Goal: Transaction & Acquisition: Purchase product/service

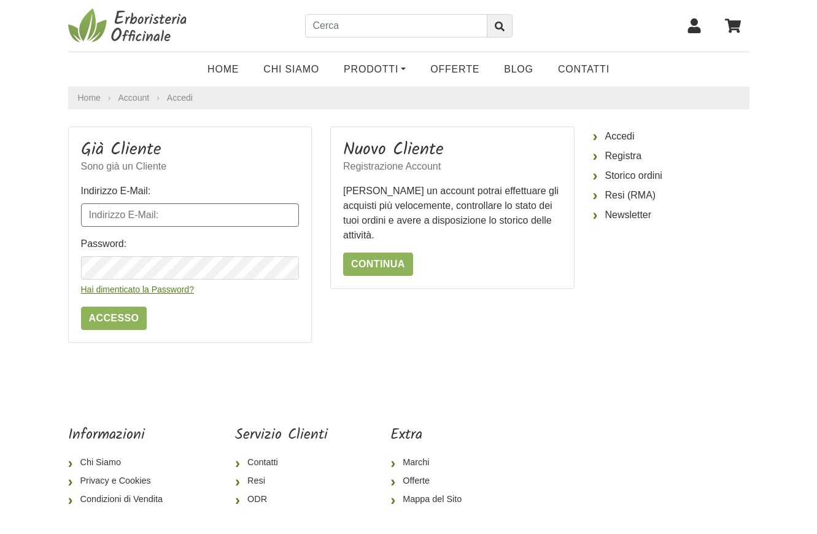
type input "massagriva@live.it"
click at [115, 314] on input "Accesso" at bounding box center [114, 317] width 66 height 23
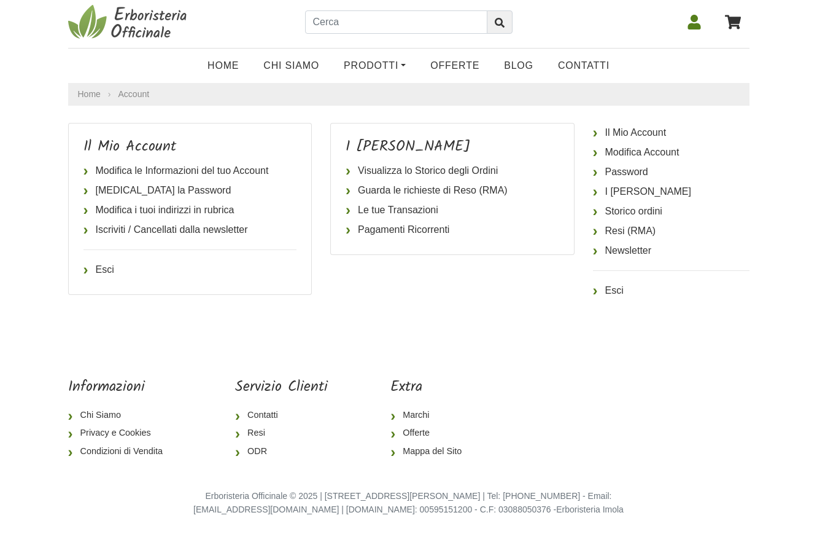
scroll to position [3, 0]
click at [737, 21] on icon at bounding box center [733, 22] width 16 height 14
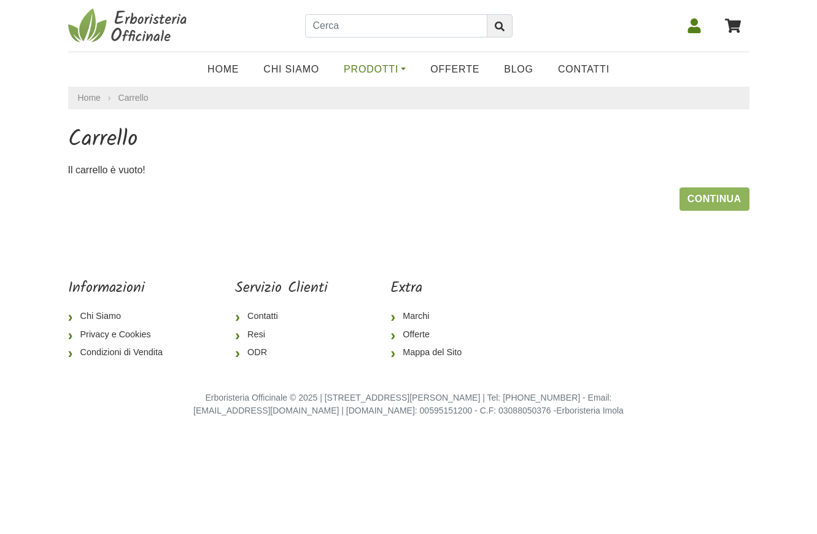
click at [365, 68] on link "Prodotti" at bounding box center [375, 69] width 87 height 25
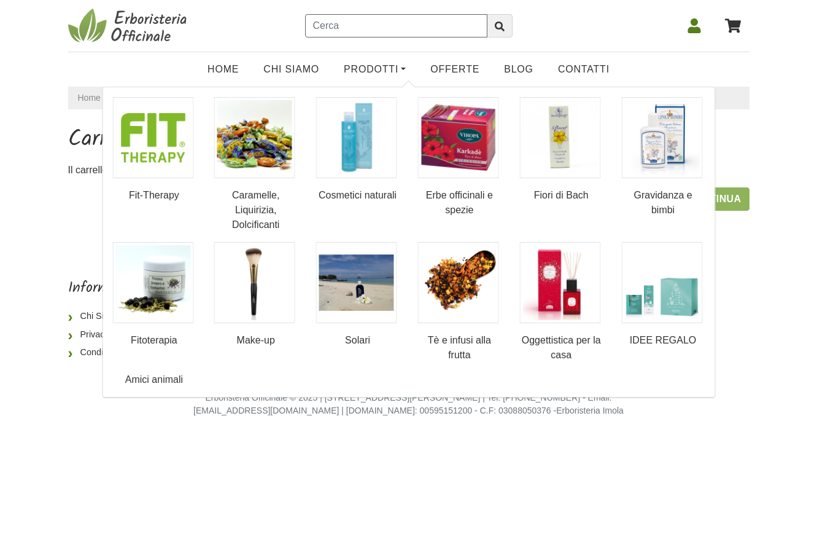
click at [340, 25] on input "text" at bounding box center [396, 25] width 182 height 23
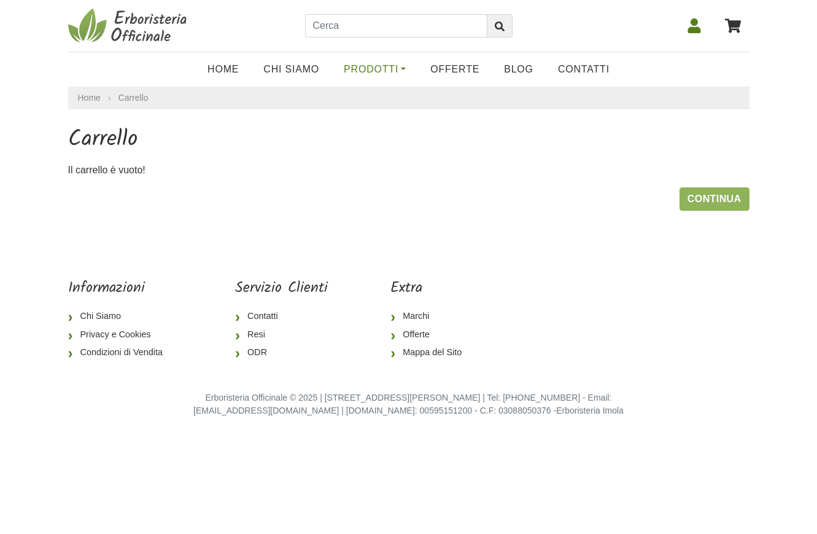
click at [370, 69] on link "Prodotti" at bounding box center [375, 69] width 87 height 25
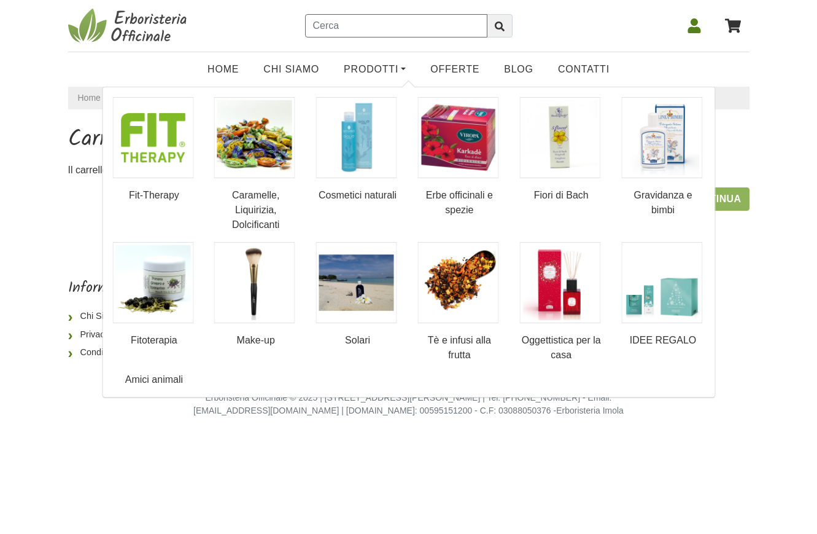
click at [416, 29] on input "text" at bounding box center [396, 25] width 182 height 23
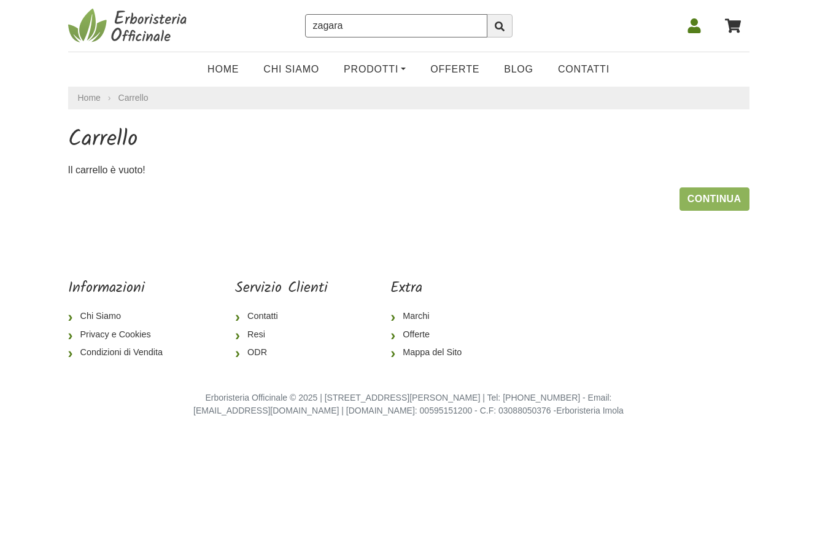
type input "zagara"
click at [497, 30] on icon "submit" at bounding box center [500, 26] width 10 height 10
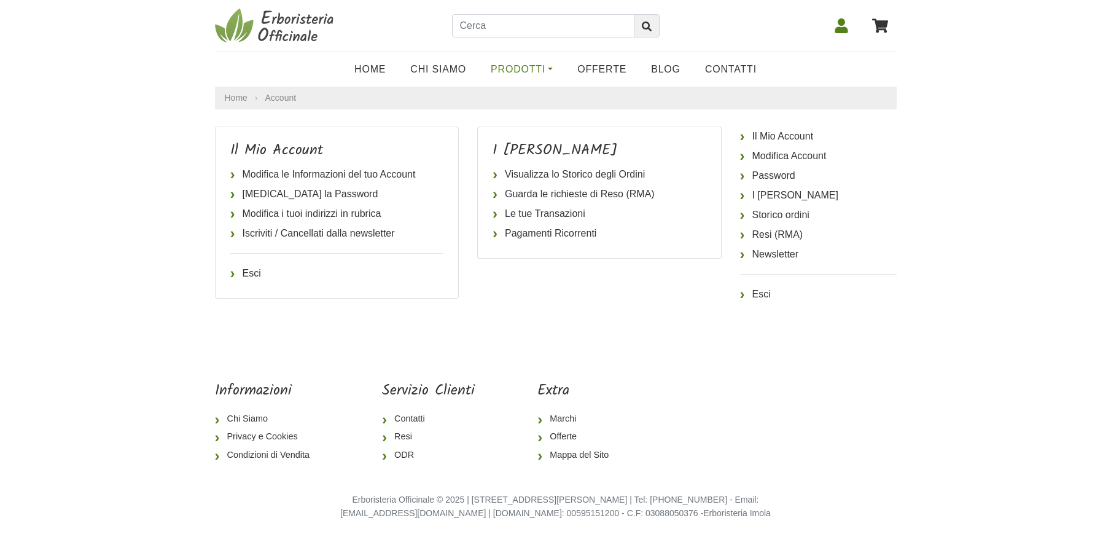
click at [549, 69] on link "Prodotti" at bounding box center [521, 69] width 87 height 25
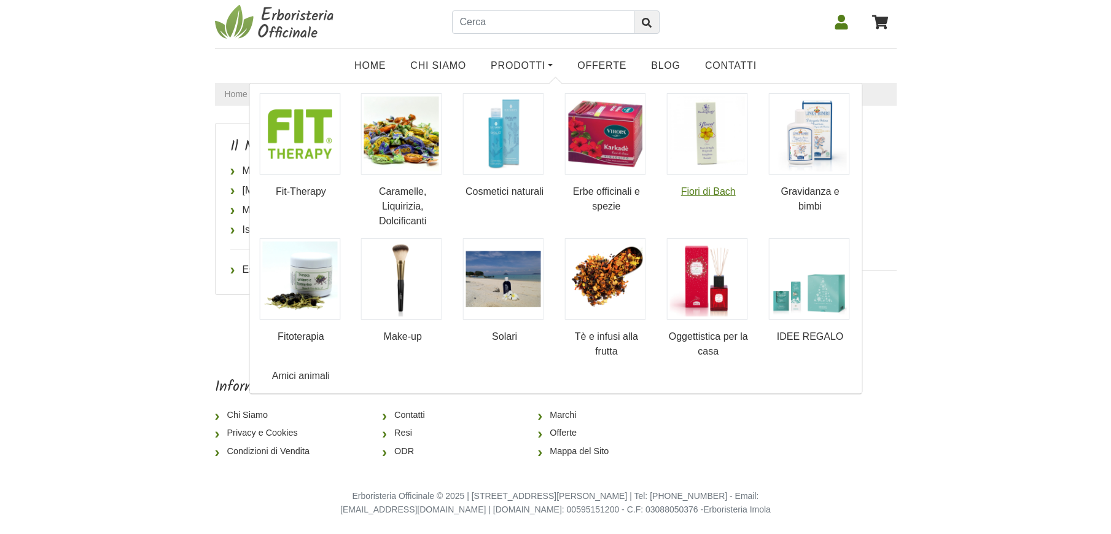
scroll to position [3, 0]
click at [514, 196] on link "Cosmetici naturali" at bounding box center [505, 147] width 84 height 106
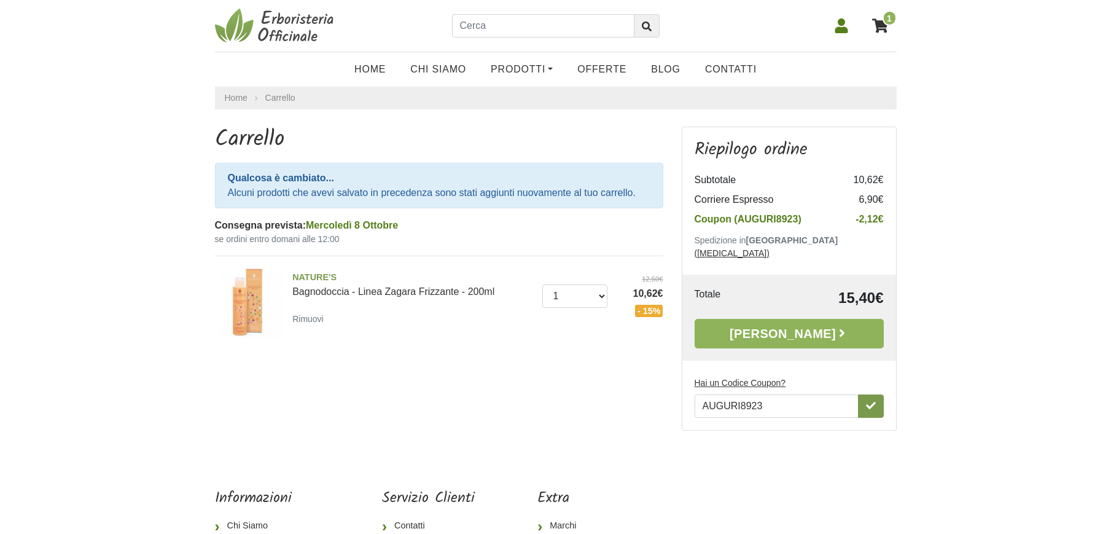
click at [869, 400] on icon "button" at bounding box center [871, 405] width 10 height 10
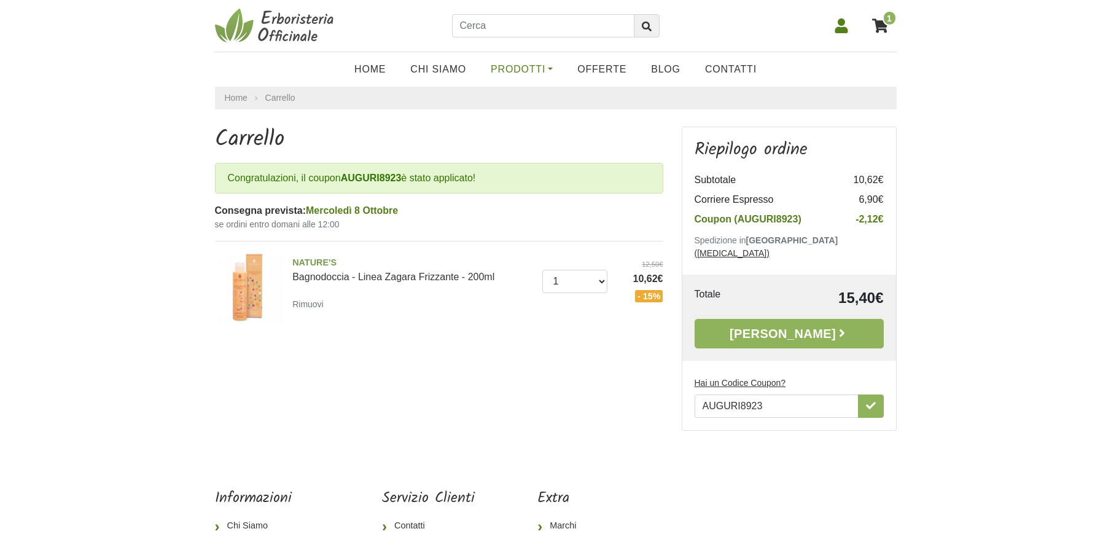
click at [509, 76] on link "Prodotti" at bounding box center [521, 69] width 87 height 25
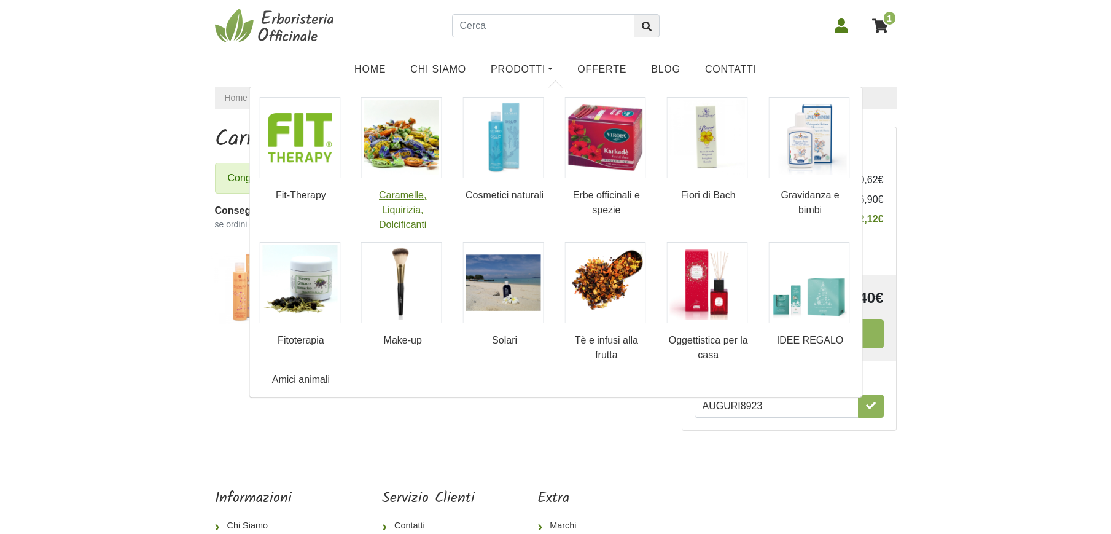
click at [410, 202] on link "Caramelle, Liquirizia, Dolcificanti" at bounding box center [403, 164] width 84 height 135
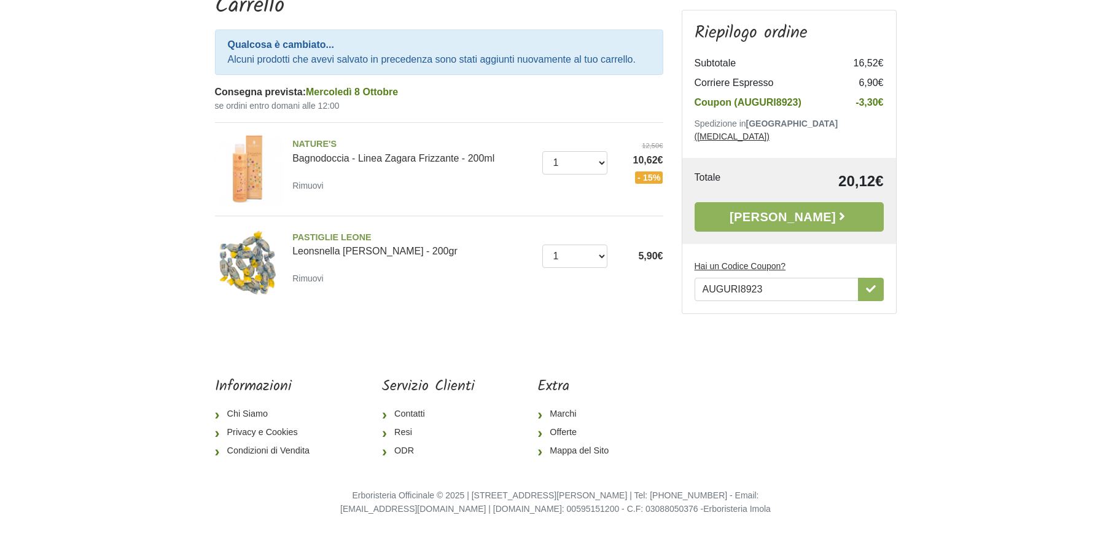
scroll to position [133, 0]
click at [777, 202] on link "[PERSON_NAME]" at bounding box center [789, 216] width 189 height 29
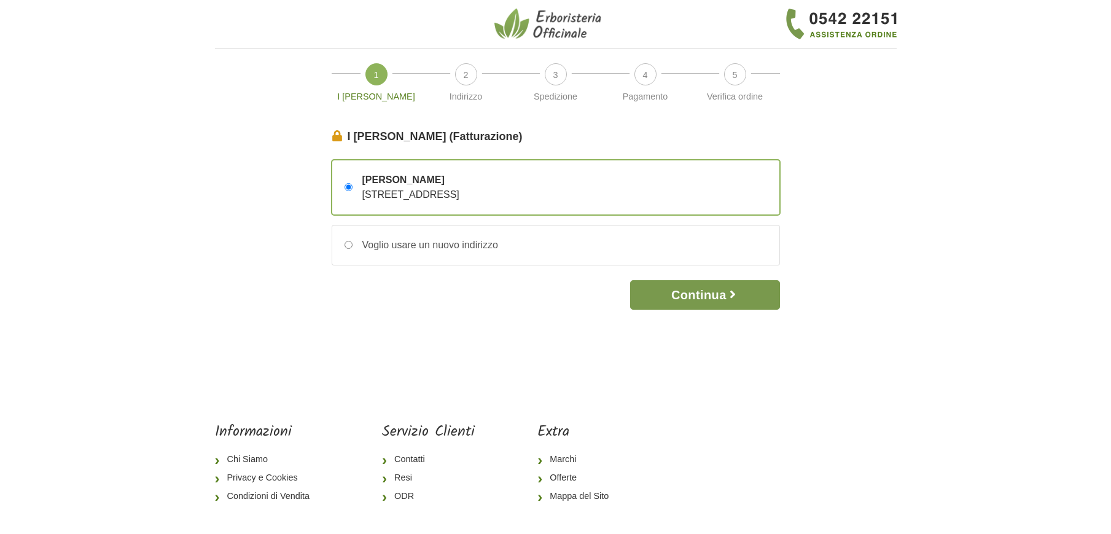
click at [708, 298] on button "Continua" at bounding box center [704, 294] width 149 height 29
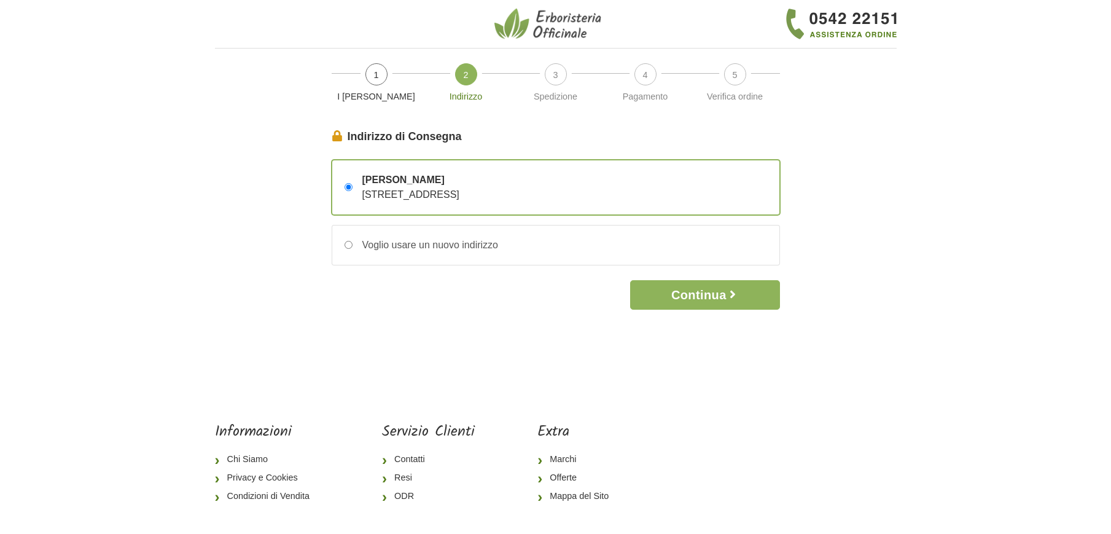
click at [459, 198] on span "via LUNIGIANA, 504 – 19125 LA SPEZIA, La Spezia, Italia" at bounding box center [410, 194] width 97 height 10
click at [352, 191] on input "Giovanni GRIVA via LUNIGIANA, 504 – 19125 LA SPEZIA, La Spezia, Italia" at bounding box center [348, 187] width 8 height 8
click at [706, 295] on button "Continua" at bounding box center [704, 294] width 149 height 29
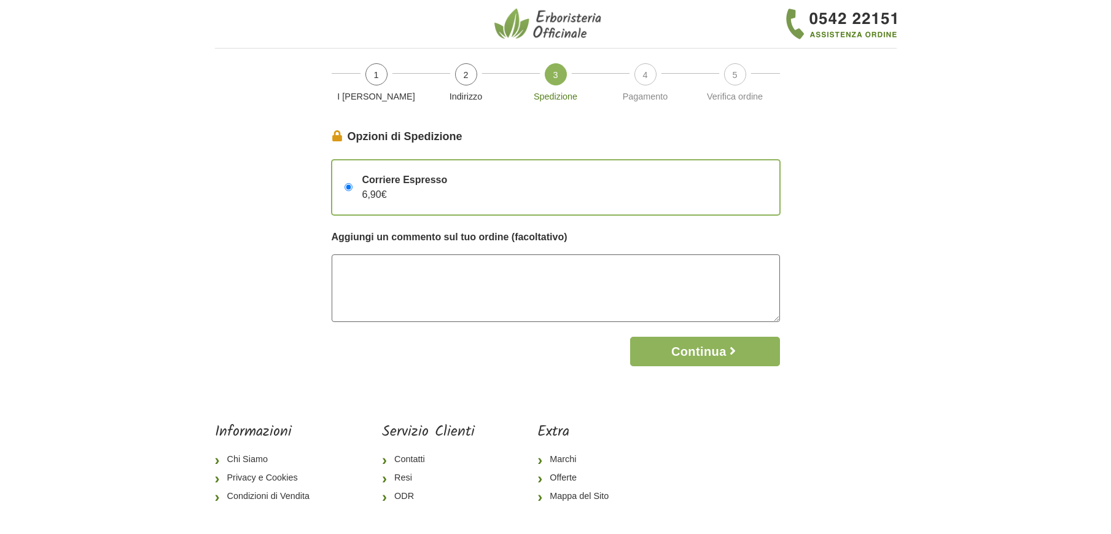
click at [550, 278] on textarea at bounding box center [556, 288] width 448 height 68
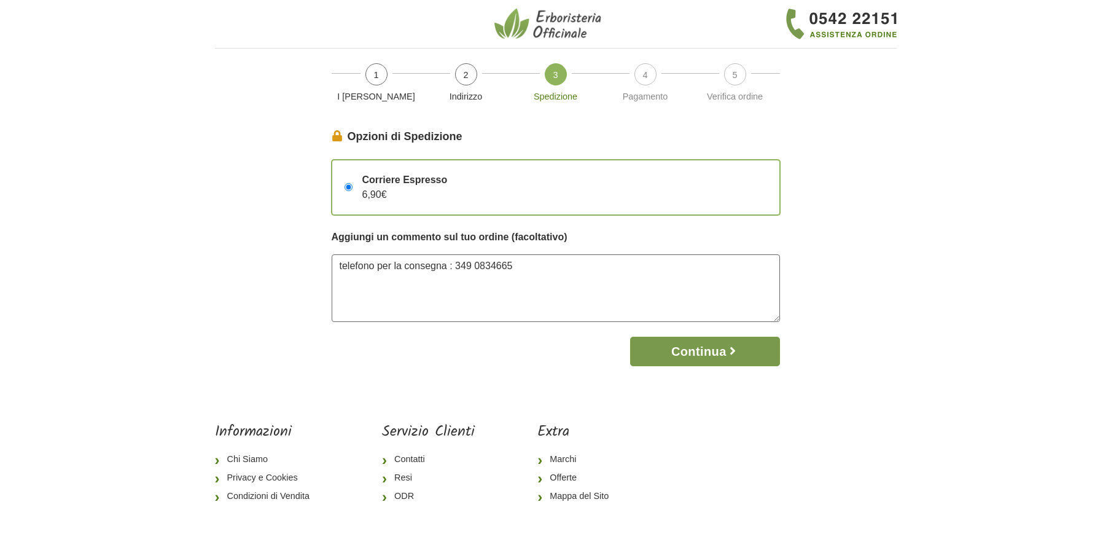
type textarea "telefono per la consegna : 349 0834665"
click at [722, 353] on button "Continua" at bounding box center [704, 351] width 149 height 29
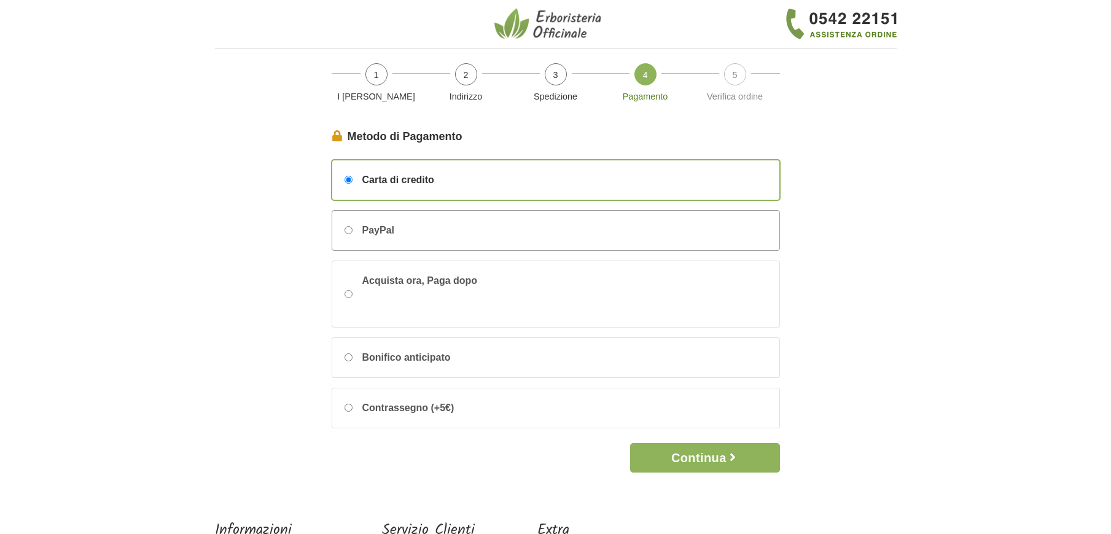
click at [368, 227] on span "PayPal" at bounding box center [378, 230] width 32 height 15
click at [352, 227] on input "PayPal" at bounding box center [348, 230] width 8 height 8
radio input "true"
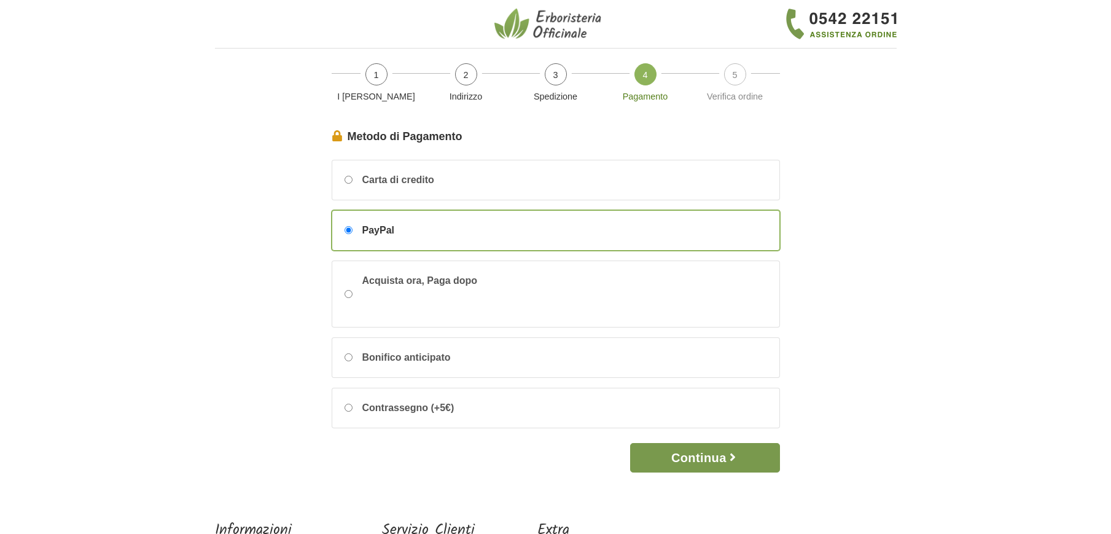
click at [717, 457] on button "Continua" at bounding box center [704, 457] width 149 height 29
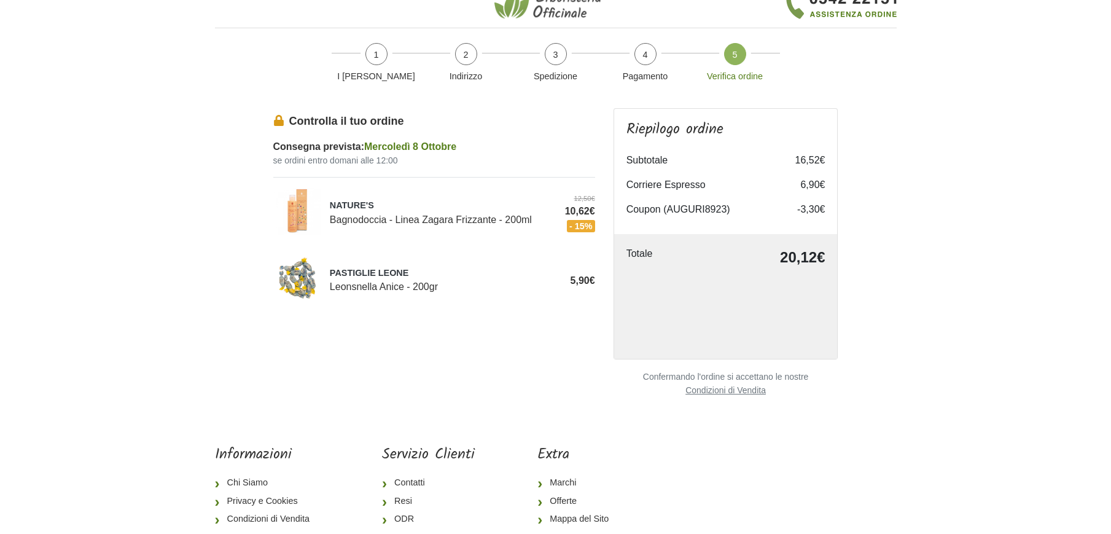
scroll to position [22, 0]
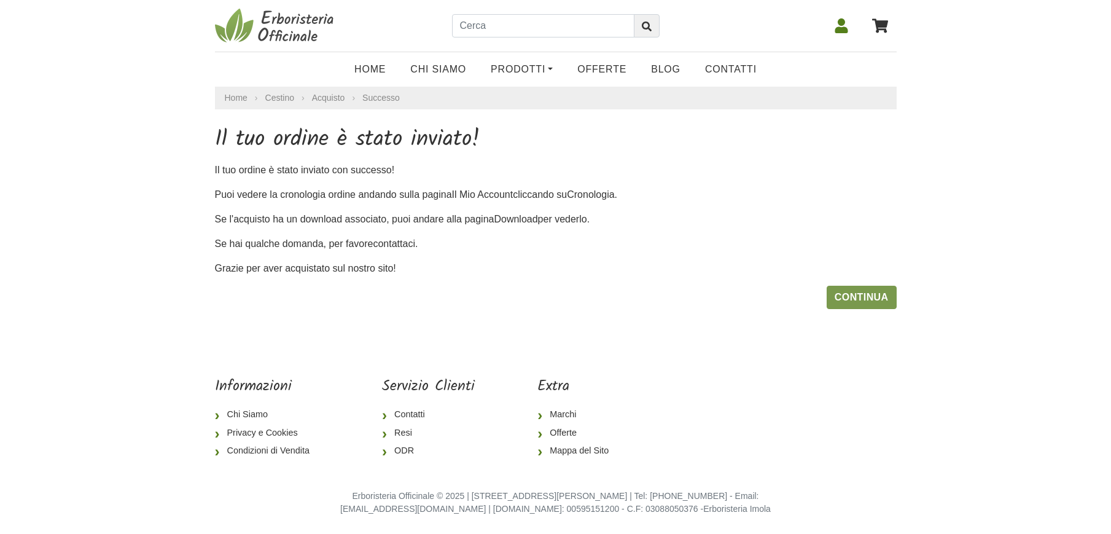
click at [859, 287] on link "Continua" at bounding box center [862, 297] width 70 height 23
